Goal: Information Seeking & Learning: Learn about a topic

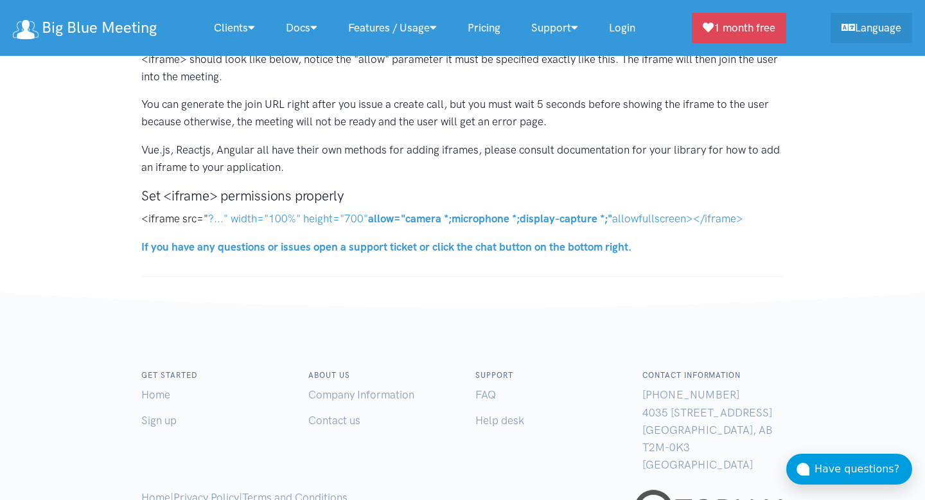
scroll to position [426, 0]
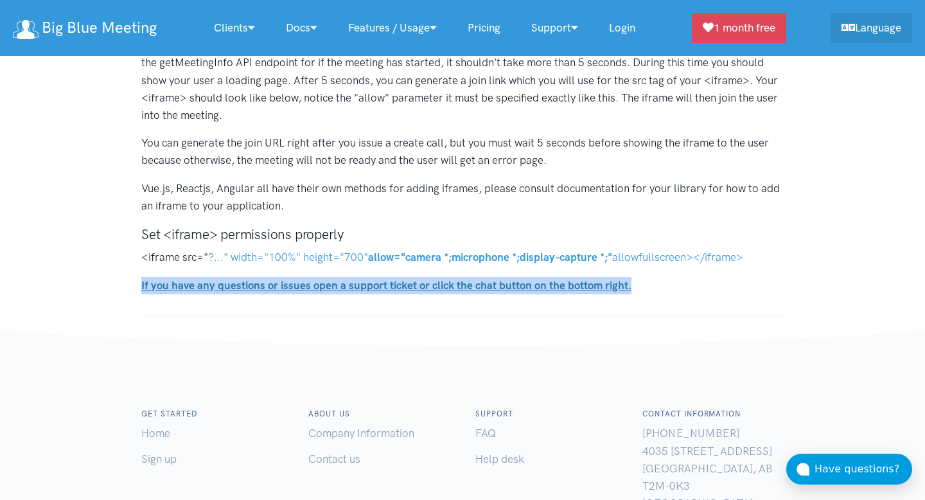
click at [430, 288] on strong "If you have any questions or issues open a support ticket or click the chat but…" at bounding box center [386, 285] width 490 height 13
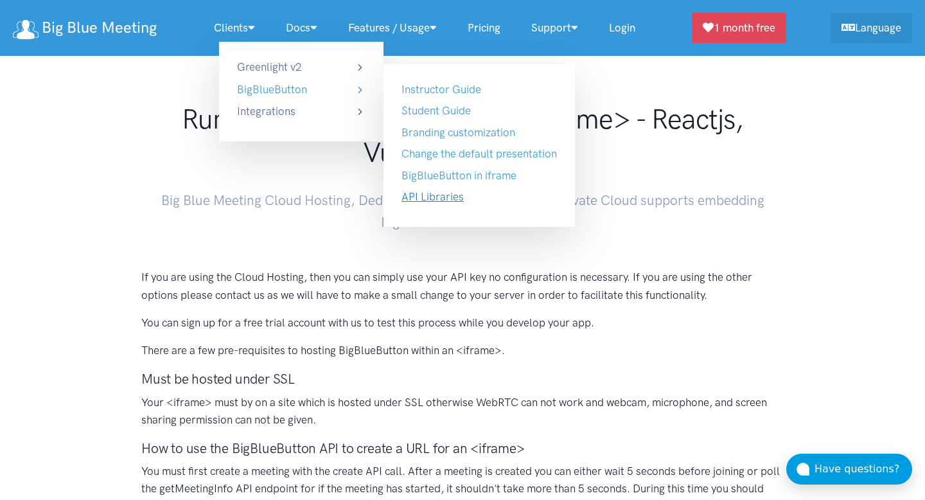
click at [454, 197] on link "API Libraries" at bounding box center [432, 196] width 62 height 13
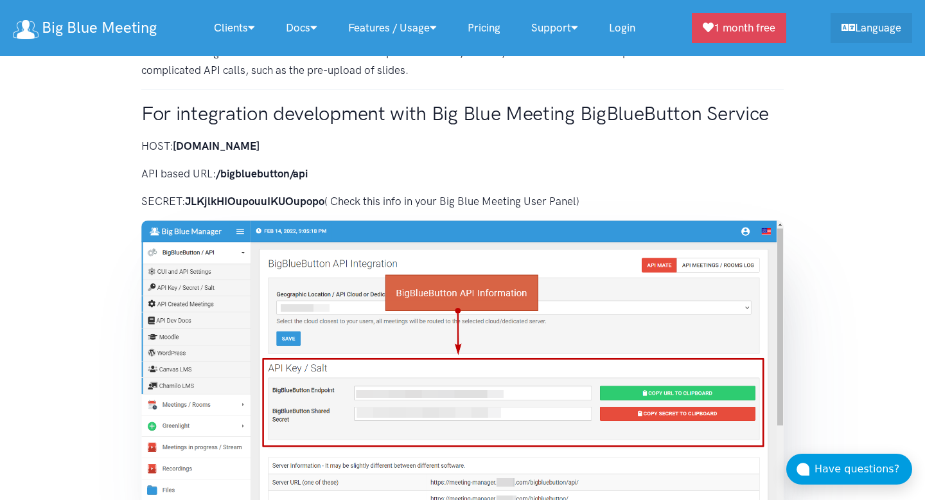
scroll to position [1566, 0]
